Goal: Task Accomplishment & Management: Complete application form

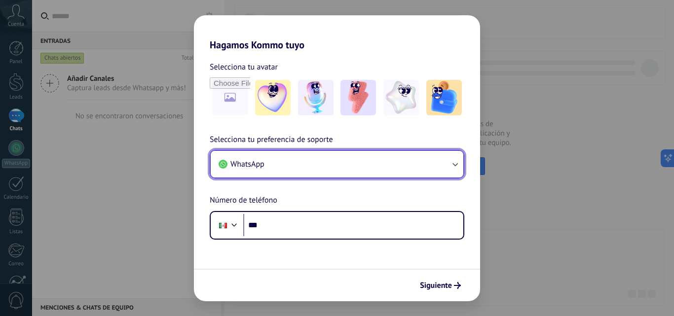
click at [451, 159] on icon "button" at bounding box center [455, 164] width 10 height 10
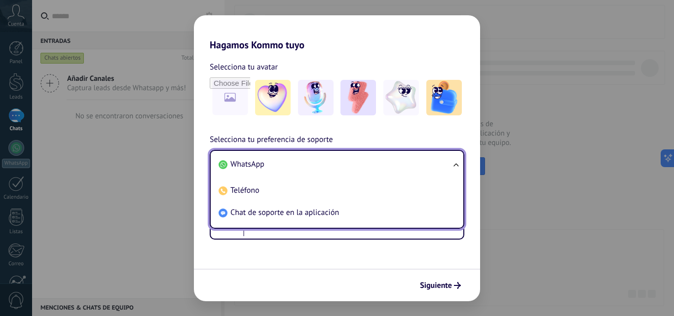
click at [364, 164] on li "WhatsApp" at bounding box center [335, 165] width 241 height 22
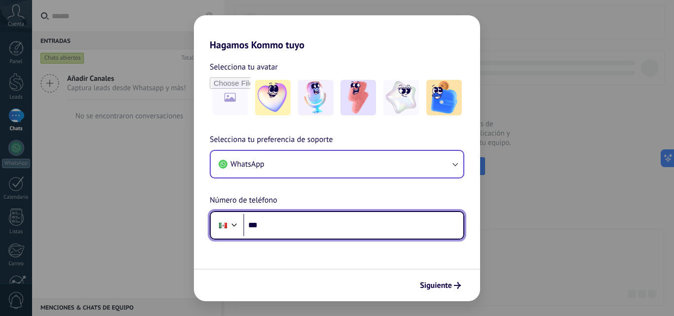
click at [321, 227] on input "***" at bounding box center [353, 225] width 220 height 23
type input "**********"
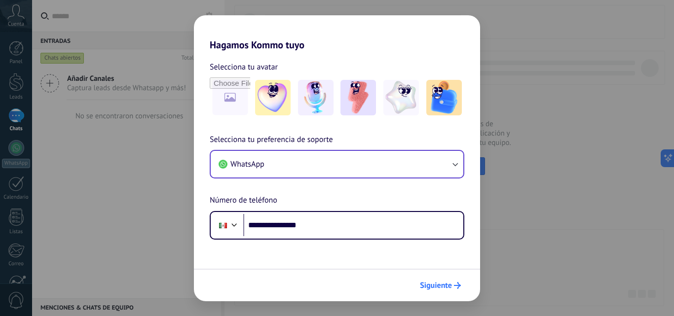
click at [433, 283] on span "Siguiente" at bounding box center [436, 285] width 32 height 7
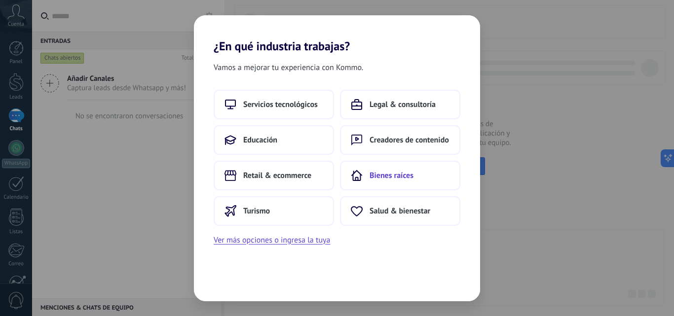
click at [408, 175] on span "Bienes raíces" at bounding box center [392, 176] width 44 height 10
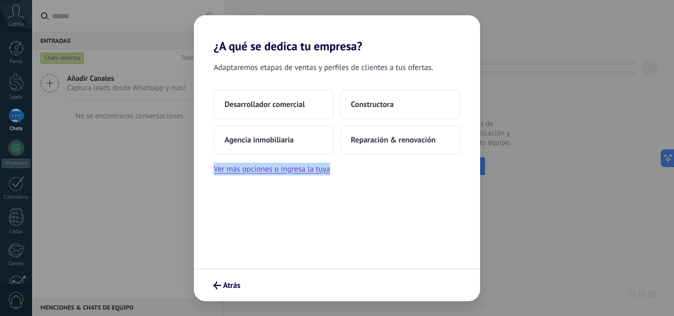
click at [408, 175] on div "Desarrollador comercial Constructora Agencia inmobiliaria Reparación & renovaci…" at bounding box center [337, 133] width 286 height 86
click at [273, 138] on span "Agencia inmobiliaria" at bounding box center [259, 140] width 69 height 10
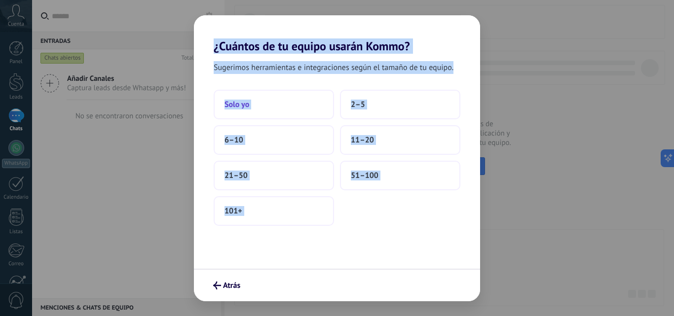
click at [241, 107] on span "Solo yo" at bounding box center [237, 105] width 25 height 10
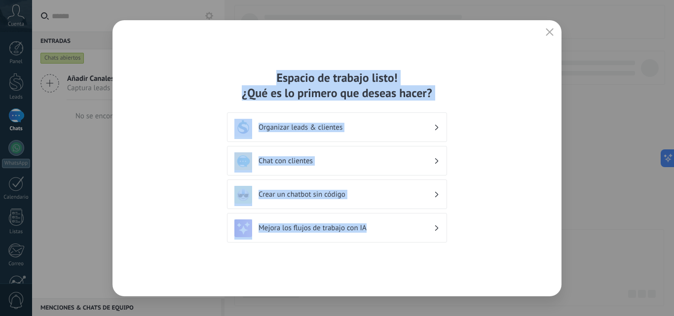
click at [337, 124] on h3 "Organizar leads & clientes" at bounding box center [346, 127] width 175 height 9
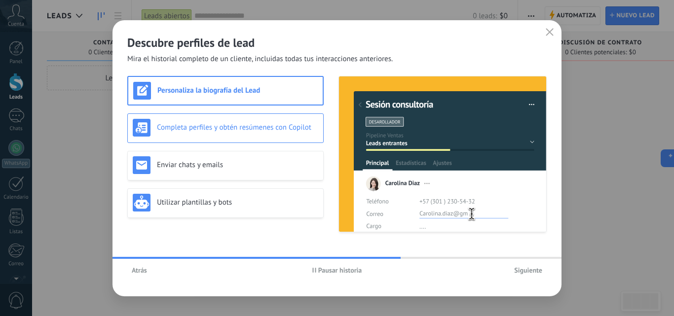
click at [187, 122] on div "Completa perfiles y obtén resúmenes con Copilot" at bounding box center [226, 128] width 186 height 18
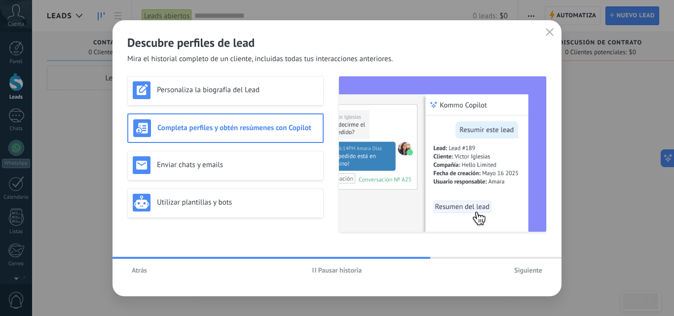
click at [187, 122] on div "Completa perfiles y obtén resúmenes con Copilot" at bounding box center [225, 128] width 185 height 18
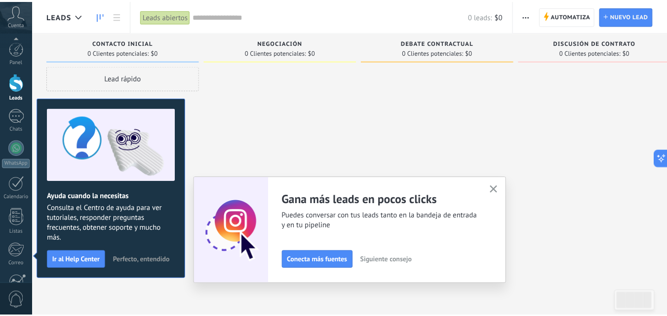
scroll to position [94, 0]
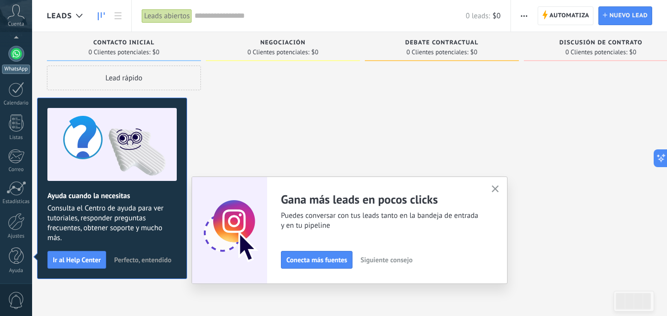
click at [16, 52] on div at bounding box center [16, 54] width 16 height 16
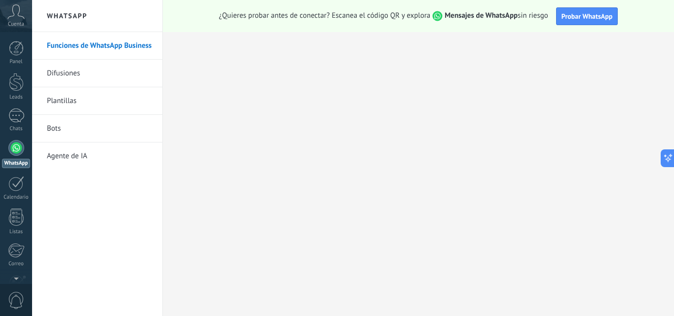
click at [84, 44] on link "Funciones de WhatsApp Business" at bounding box center [100, 46] width 106 height 28
click at [57, 75] on link "Difusiones" at bounding box center [100, 74] width 106 height 28
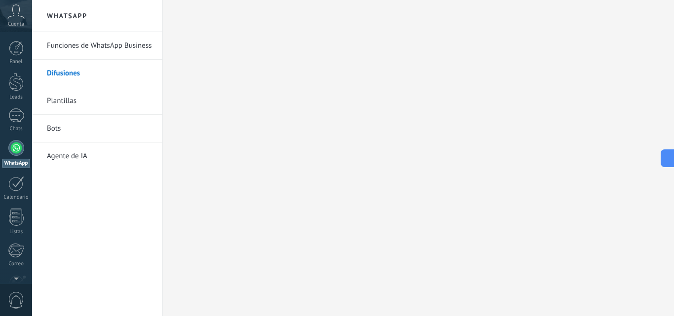
click at [57, 75] on link "Difusiones" at bounding box center [100, 74] width 106 height 28
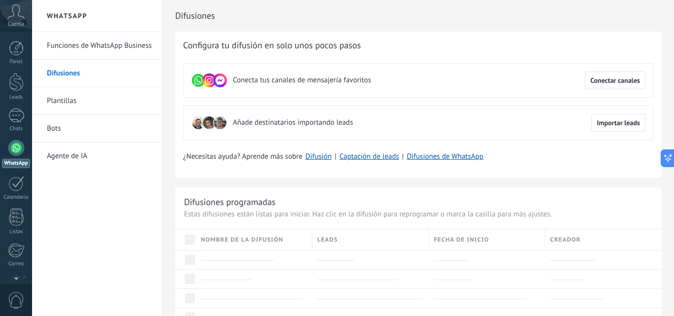
click at [58, 99] on link "Plantillas" at bounding box center [100, 101] width 106 height 28
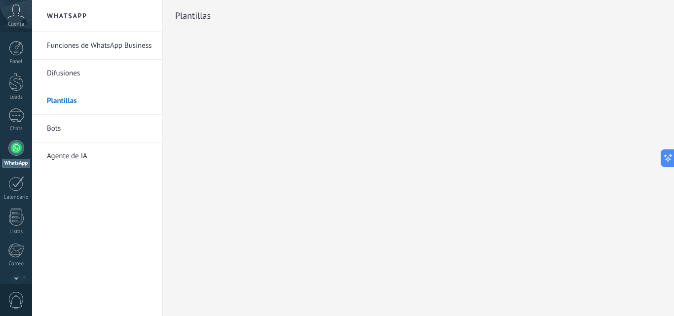
click at [56, 131] on link "Bots" at bounding box center [100, 129] width 106 height 28
click at [59, 156] on link "Agente de IA" at bounding box center [100, 157] width 106 height 28
click at [25, 181] on link "Calendario" at bounding box center [16, 188] width 32 height 25
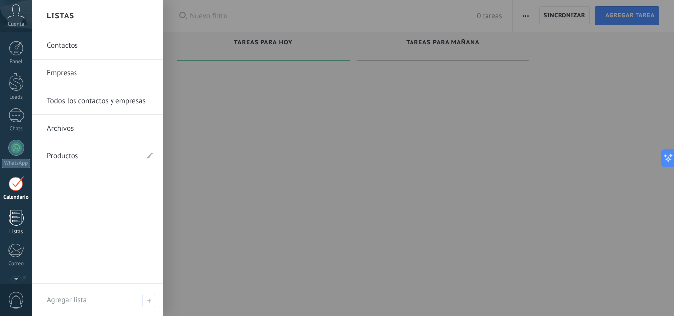
click at [18, 212] on div at bounding box center [16, 217] width 15 height 17
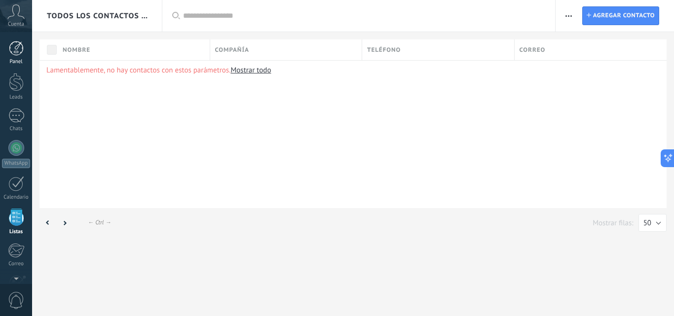
click at [14, 44] on div at bounding box center [16, 48] width 15 height 15
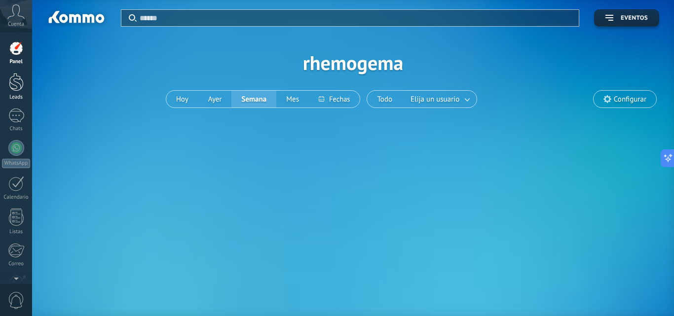
click at [18, 77] on div at bounding box center [16, 82] width 15 height 18
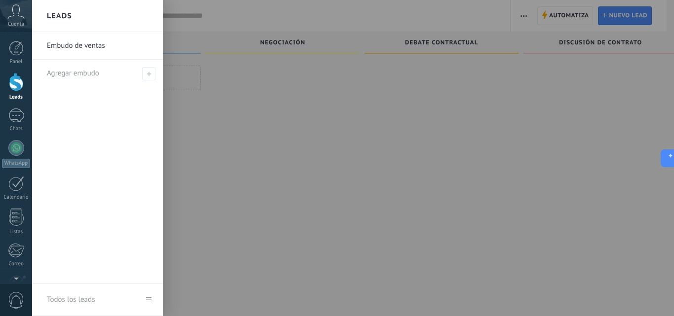
click at [80, 46] on link "Embudo de ventas" at bounding box center [100, 46] width 106 height 28
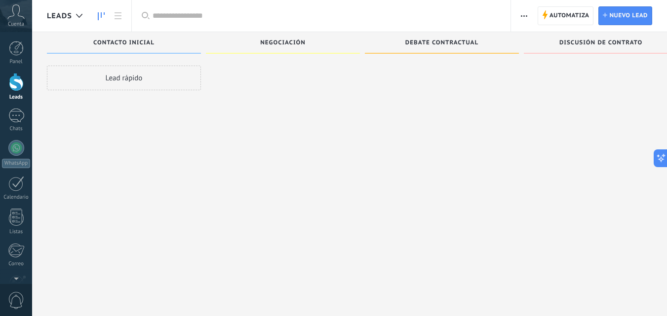
click at [118, 77] on div "Lead rápido" at bounding box center [124, 78] width 154 height 25
